Goal: Navigation & Orientation: Find specific page/section

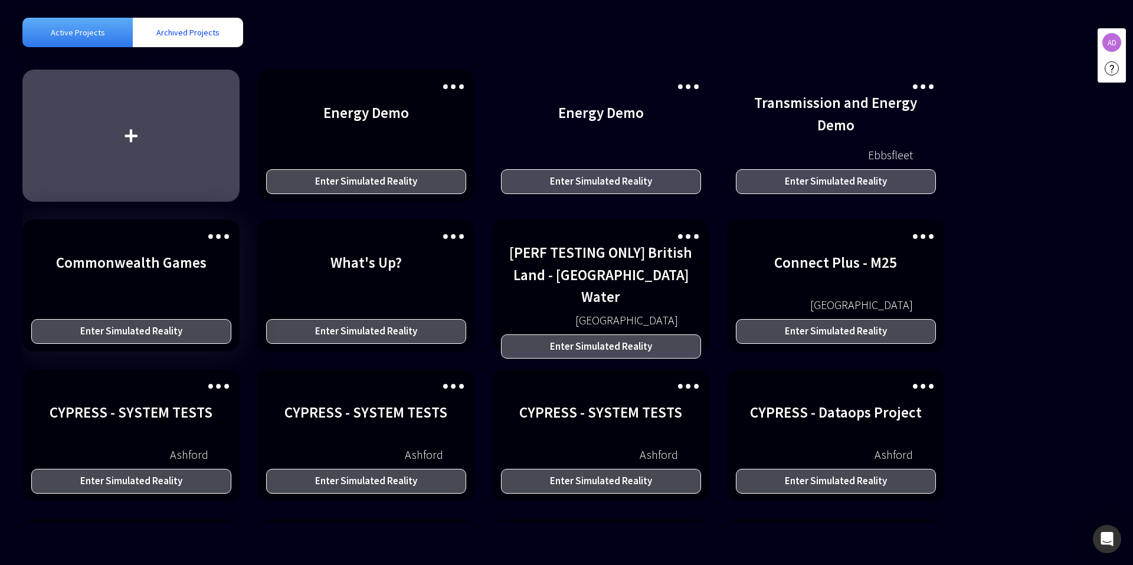
click at [160, 327] on div "Enter Simulated Reality" at bounding box center [131, 331] width 200 height 25
